Goal: Information Seeking & Learning: Find specific fact

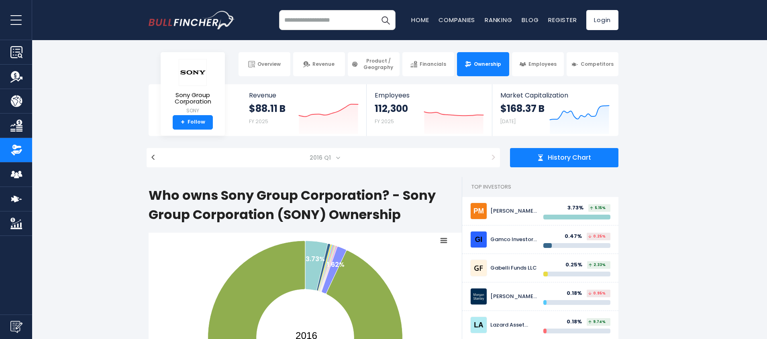
select select "*******"
click at [324, 158] on span "2016 Q1" at bounding box center [320, 157] width 29 height 11
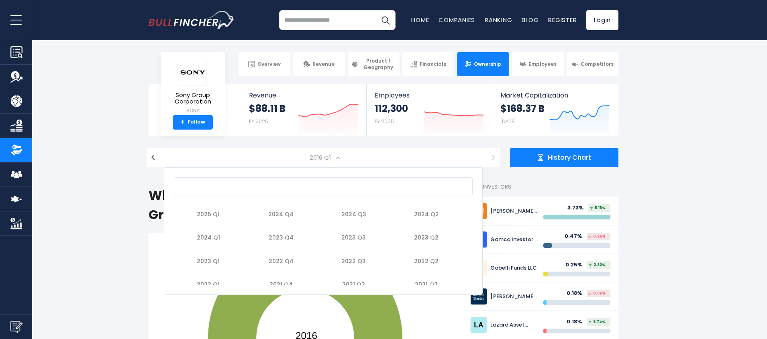
scroll to position [149, 0]
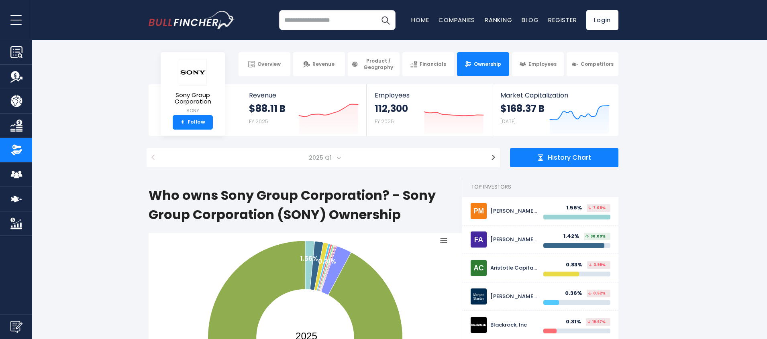
drag, startPoint x: 378, startPoint y: 181, endPoint x: 136, endPoint y: 187, distance: 242.6
